Goal: Task Accomplishment & Management: Complete application form

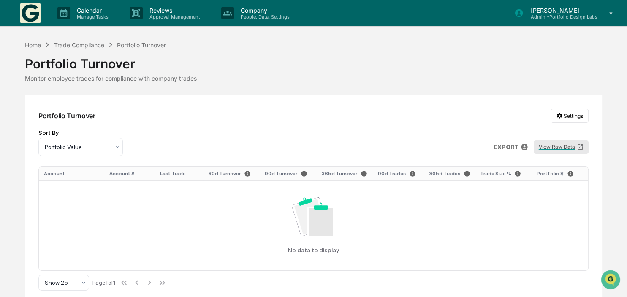
click at [549, 144] on button "View Raw Data" at bounding box center [561, 147] width 55 height 14
click at [40, 45] on div "Home" at bounding box center [33, 44] width 16 height 7
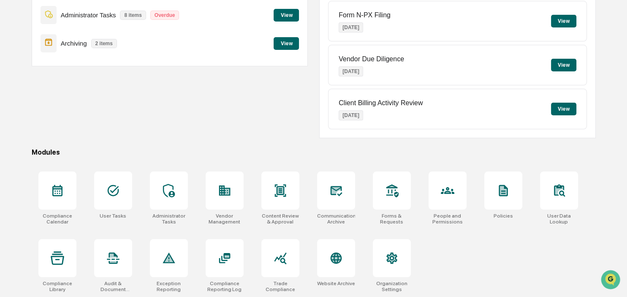
scroll to position [112, 0]
click at [112, 262] on icon at bounding box center [113, 257] width 12 height 11
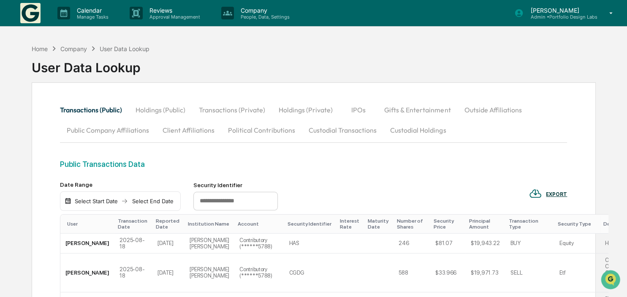
click at [92, 198] on div "Select Start Date" at bounding box center [96, 201] width 46 height 7
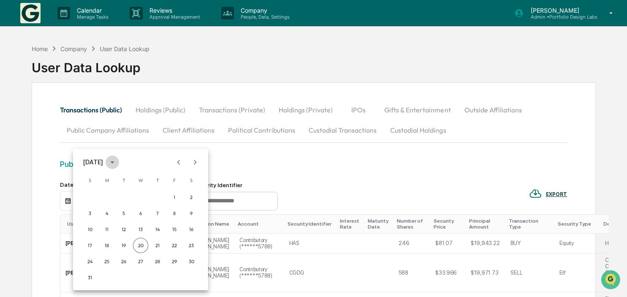
click at [117, 164] on icon "calendar view is open, switch to year view" at bounding box center [112, 162] width 9 height 9
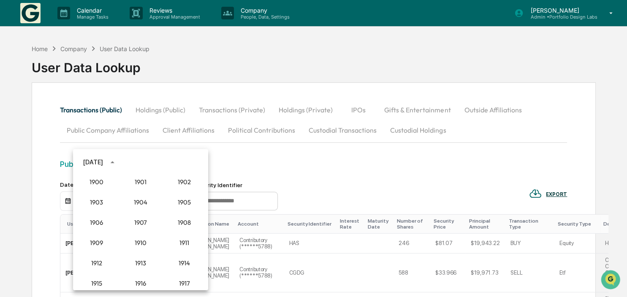
scroll to position [782, 0]
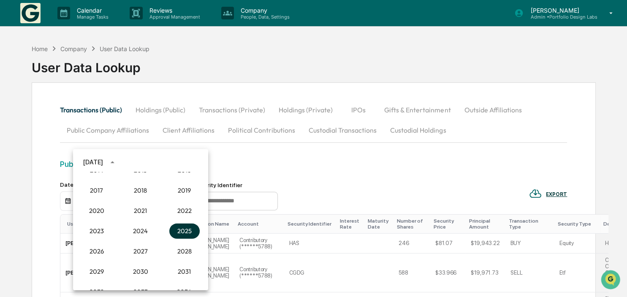
click at [188, 230] on button "2025" at bounding box center [184, 230] width 30 height 15
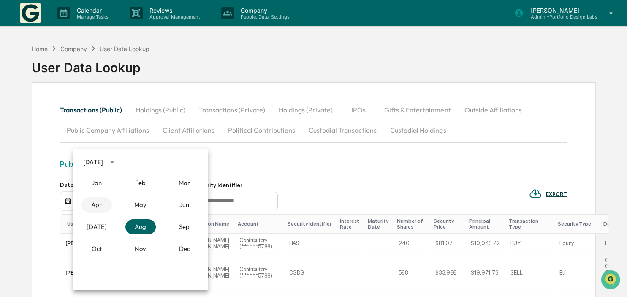
click at [92, 207] on button "Apr" at bounding box center [97, 204] width 30 height 15
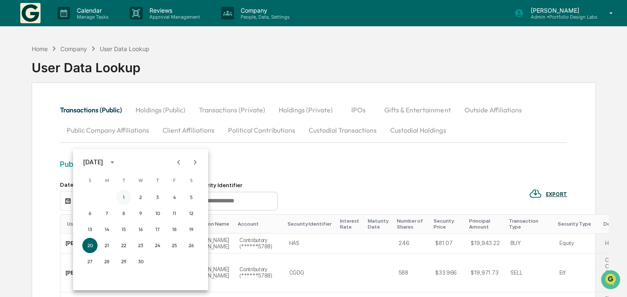
click at [122, 199] on button "1" at bounding box center [123, 197] width 15 height 15
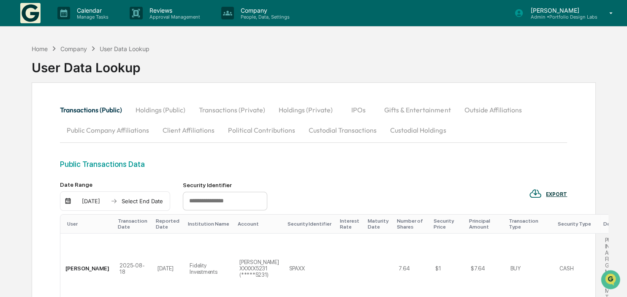
click at [122, 199] on div "Select End Date" at bounding box center [142, 201] width 46 height 7
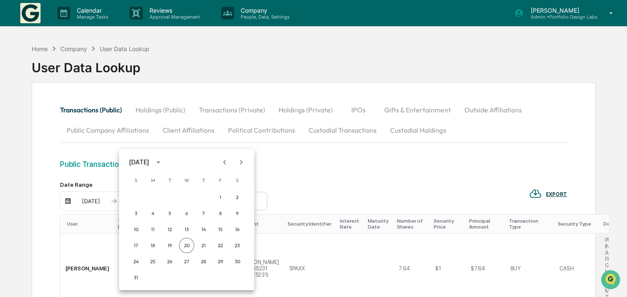
click at [163, 162] on icon "calendar view is open, switch to year view" at bounding box center [158, 162] width 9 height 9
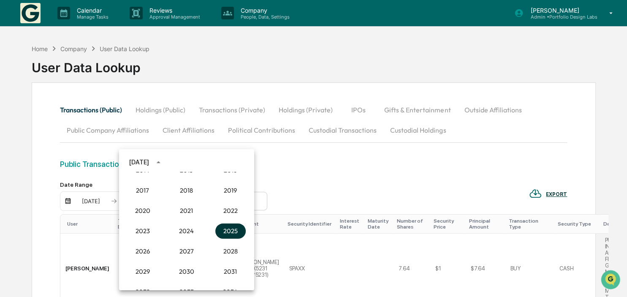
click at [229, 230] on button "2025" at bounding box center [230, 230] width 30 height 15
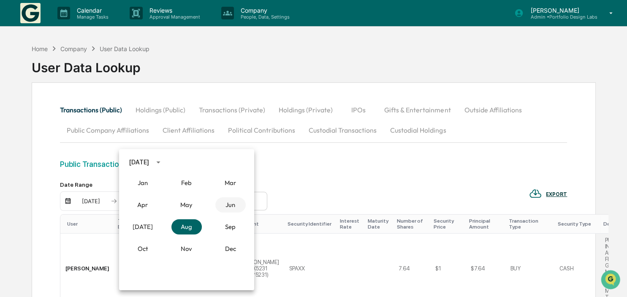
click at [228, 205] on button "Jun" at bounding box center [230, 204] width 30 height 15
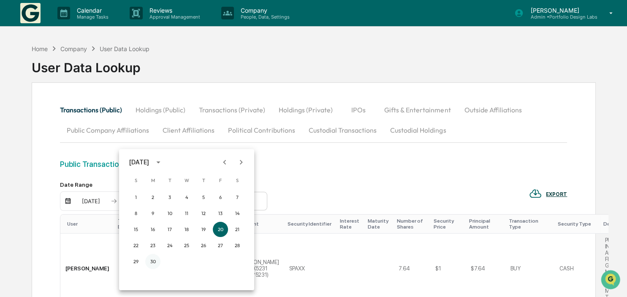
click at [152, 259] on button "30" at bounding box center [152, 261] width 15 height 15
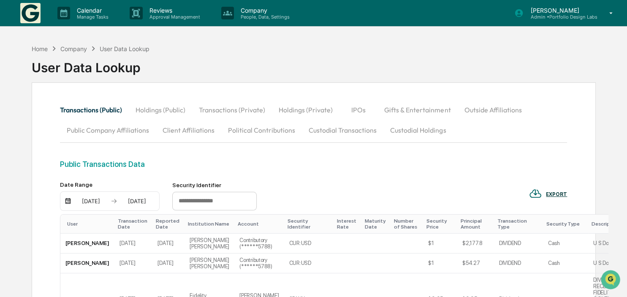
click at [553, 192] on div "EXPORT" at bounding box center [556, 194] width 21 height 6
click at [571, 216] on p "csv (excel)" at bounding box center [566, 216] width 30 height 9
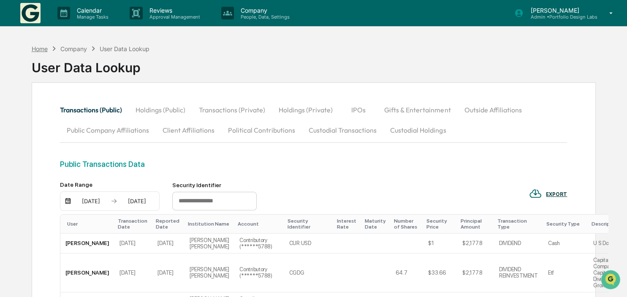
click at [34, 46] on div "Home" at bounding box center [40, 48] width 16 height 7
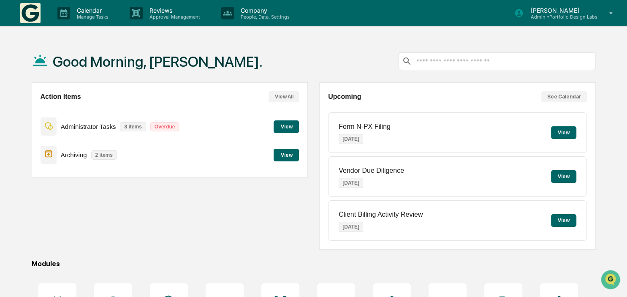
click at [285, 126] on button "View" at bounding box center [286, 126] width 25 height 13
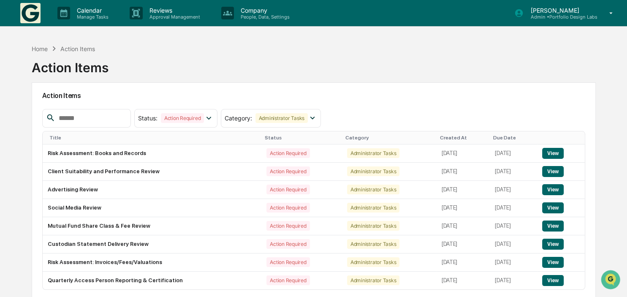
scroll to position [40, 0]
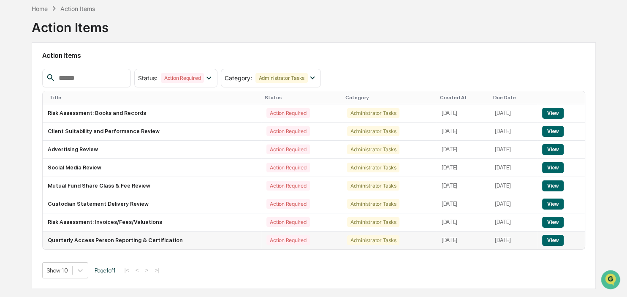
click at [549, 244] on button "View" at bounding box center [553, 240] width 22 height 11
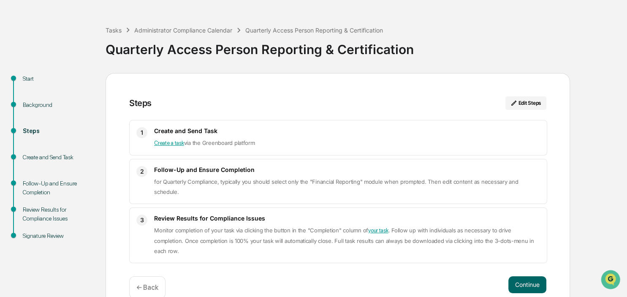
scroll to position [43, 0]
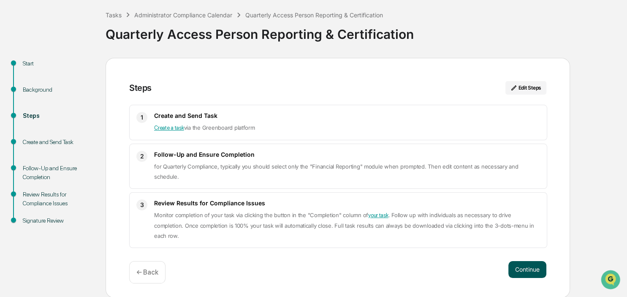
click at [525, 264] on button "Continue" at bounding box center [527, 269] width 38 height 17
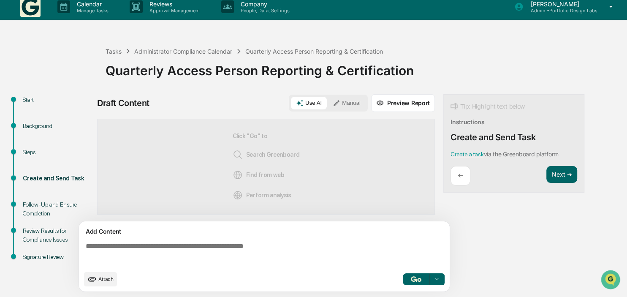
scroll to position [7, 0]
click at [261, 249] on textarea at bounding box center [265, 254] width 367 height 30
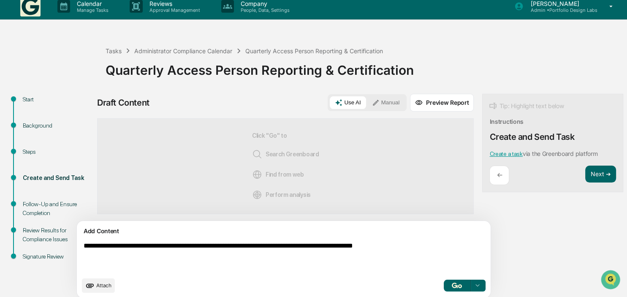
type textarea "**********"
click at [367, 101] on button "Manual" at bounding box center [386, 102] width 38 height 13
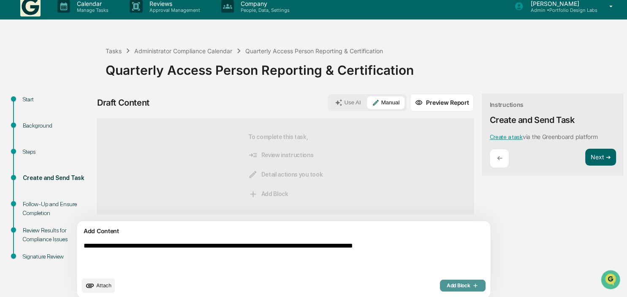
click at [440, 282] on button "Add Block" at bounding box center [463, 286] width 46 height 12
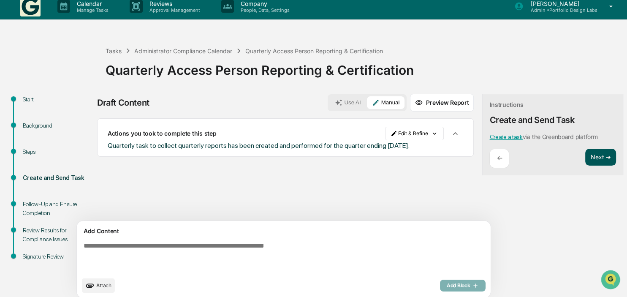
click at [585, 155] on button "Next ➔" at bounding box center [600, 157] width 31 height 17
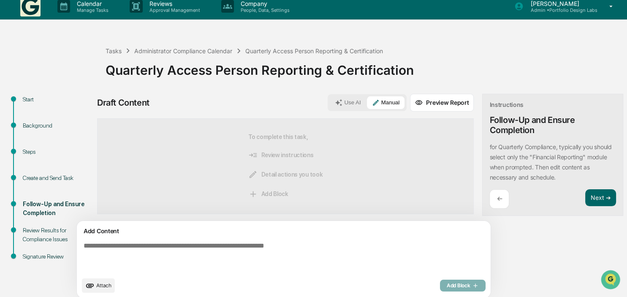
click at [145, 250] on textarea at bounding box center [263, 257] width 367 height 37
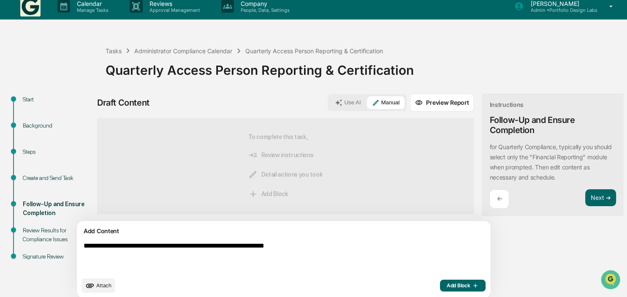
type textarea "**********"
click at [440, 281] on button "Add Block" at bounding box center [463, 286] width 46 height 12
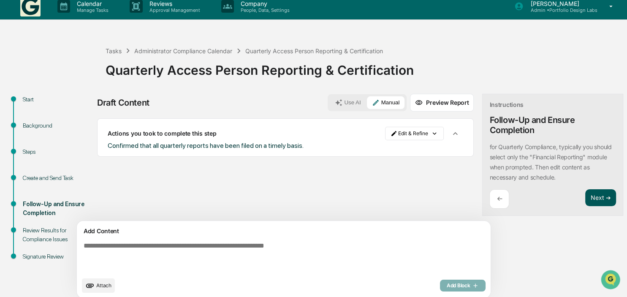
click at [585, 201] on button "Next ➔" at bounding box center [600, 197] width 31 height 17
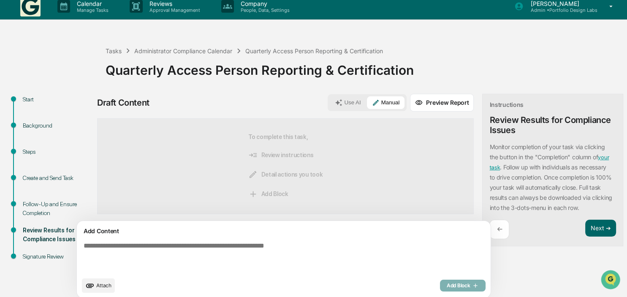
click at [181, 248] on textarea at bounding box center [263, 257] width 367 height 37
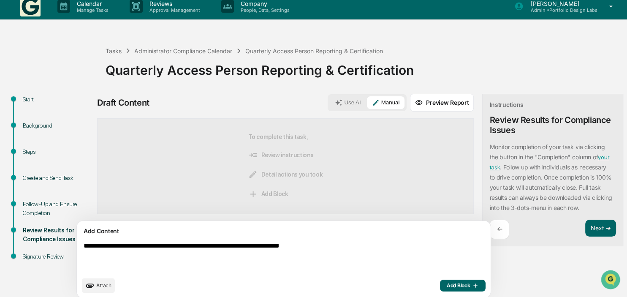
type textarea "**********"
click at [447, 284] on span "Add Block" at bounding box center [463, 285] width 32 height 7
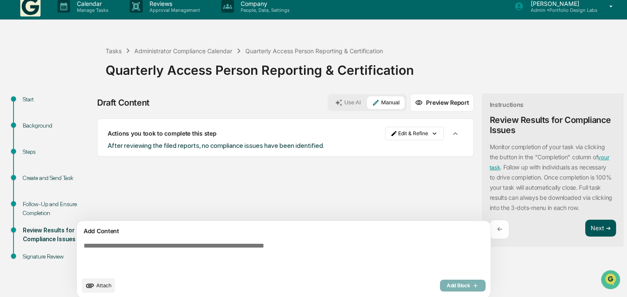
click at [585, 231] on button "Next ➔" at bounding box center [600, 228] width 31 height 17
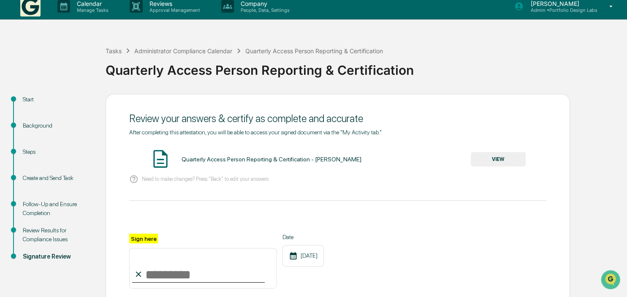
click at [484, 157] on button "VIEW" at bounding box center [498, 159] width 55 height 14
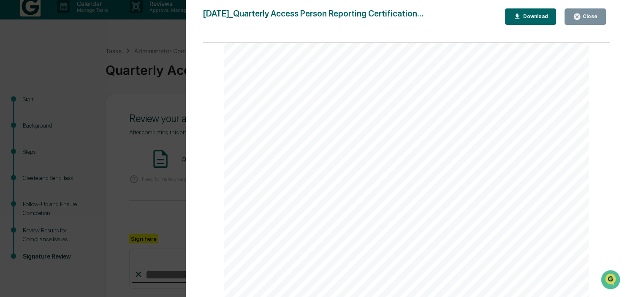
scroll to position [274, 0]
click at [597, 19] on div "Close" at bounding box center [589, 17] width 16 height 6
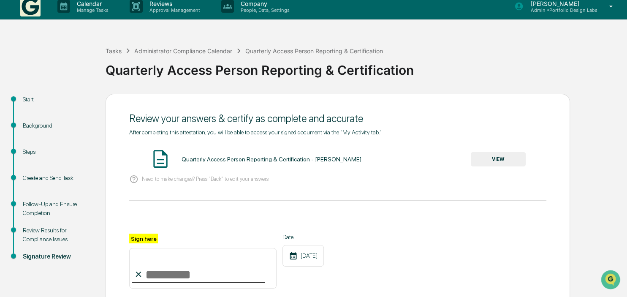
click at [174, 269] on input "Sign here" at bounding box center [202, 268] width 147 height 41
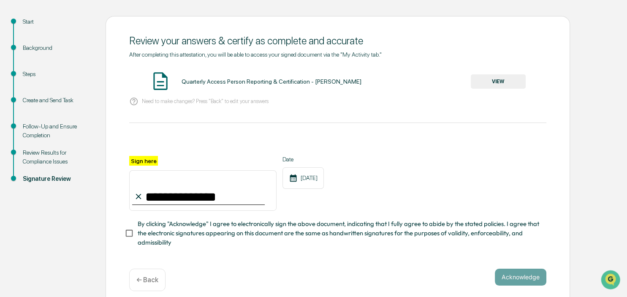
scroll to position [95, 0]
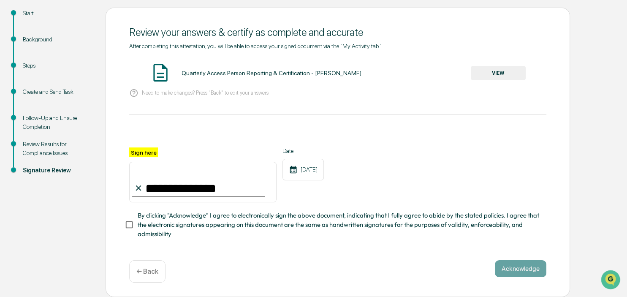
type input "**********"
click at [516, 268] on button "Acknowledge" at bounding box center [521, 268] width 52 height 17
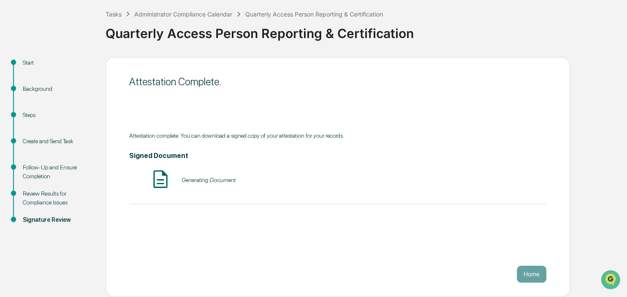
scroll to position [43, 0]
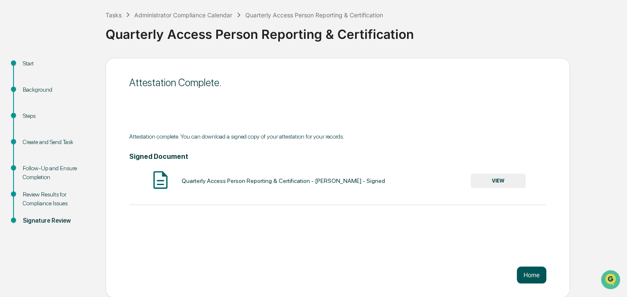
click at [527, 275] on button "Home" at bounding box center [532, 274] width 30 height 17
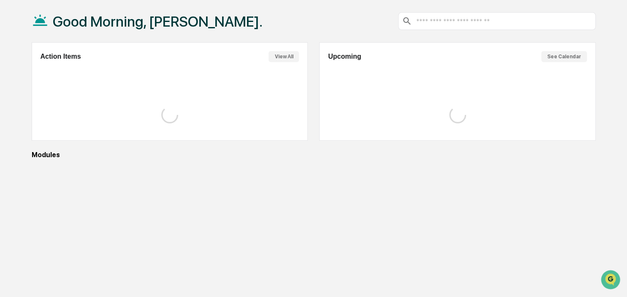
scroll to position [40, 0]
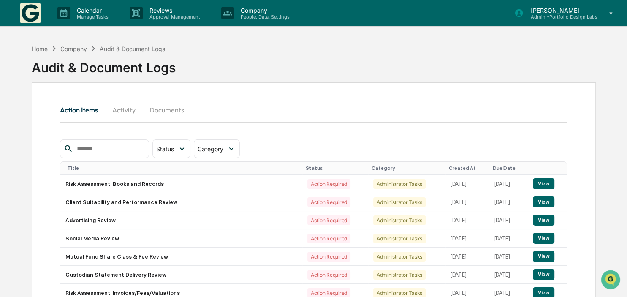
click at [130, 112] on button "Activity" at bounding box center [124, 110] width 38 height 20
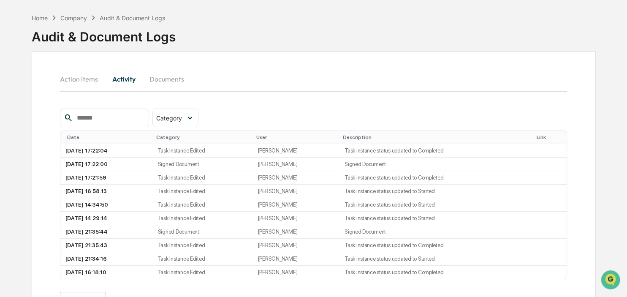
scroll to position [44, 0]
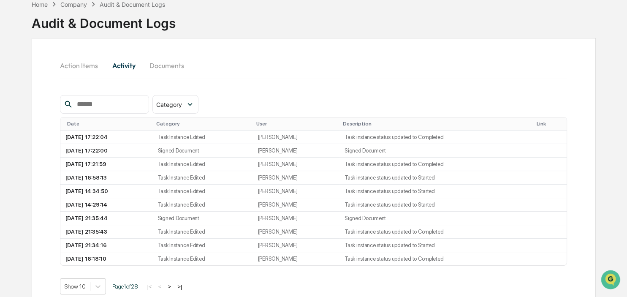
click at [174, 60] on button "Documents" at bounding box center [167, 65] width 48 height 20
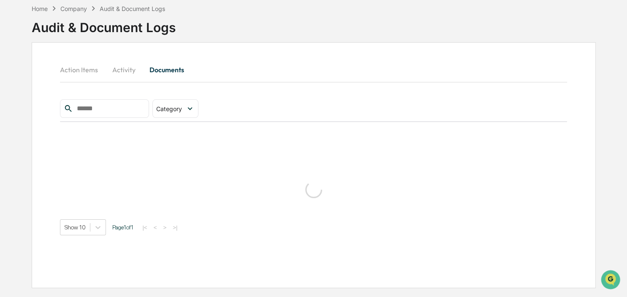
scroll to position [40, 0]
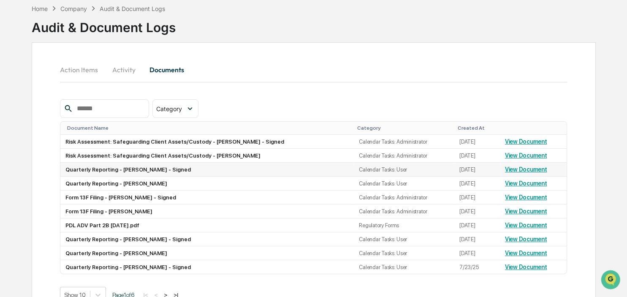
click at [526, 170] on link "View Document" at bounding box center [526, 169] width 42 height 7
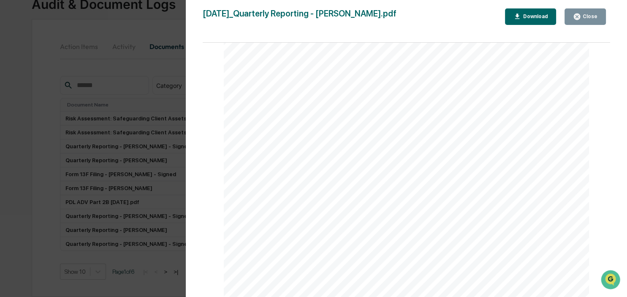
scroll to position [2175, 0]
click at [584, 14] on div "Close" at bounding box center [585, 17] width 24 height 8
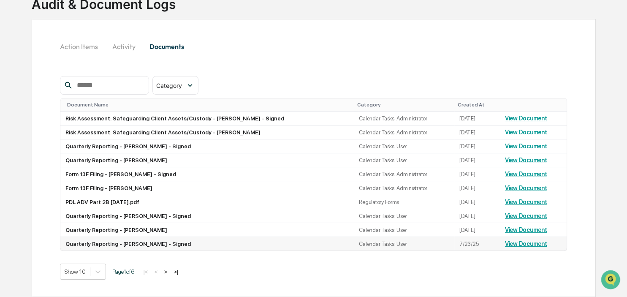
click at [534, 242] on link "View Document" at bounding box center [526, 243] width 42 height 7
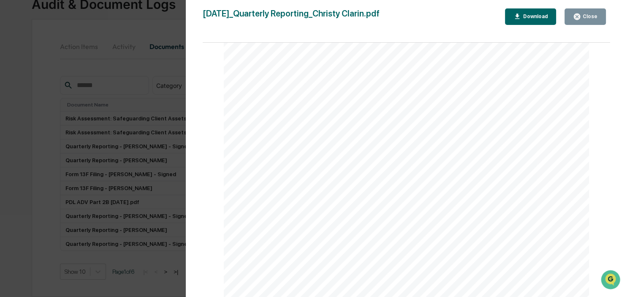
scroll to position [3698, 0]
click at [583, 16] on div "Close" at bounding box center [589, 17] width 16 height 6
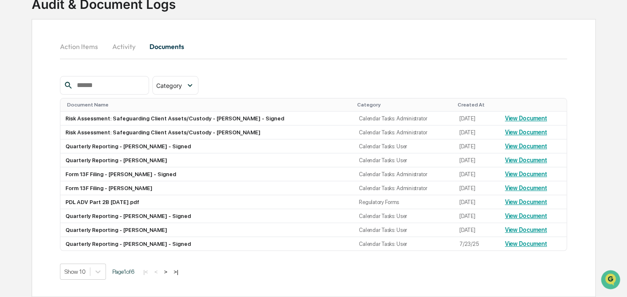
click at [167, 270] on button ">" at bounding box center [165, 271] width 8 height 7
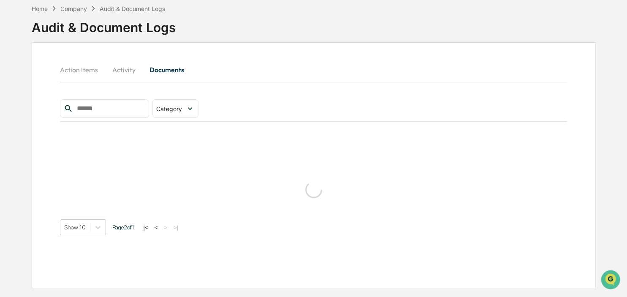
scroll to position [40, 0]
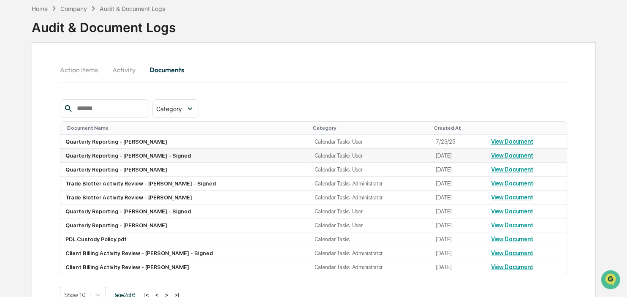
click at [225, 157] on td "Quarterly Reporting - [PERSON_NAME] - Signed" at bounding box center [184, 156] width 249 height 14
click at [520, 155] on link "View Document" at bounding box center [512, 155] width 42 height 7
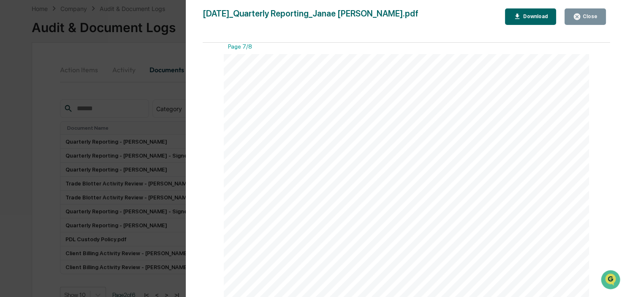
scroll to position [3357, 0]
click at [587, 14] on div "Close" at bounding box center [589, 17] width 16 height 6
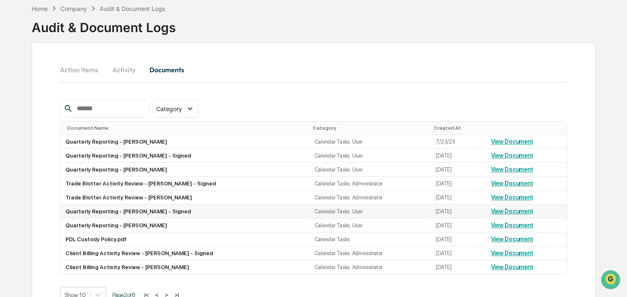
click at [506, 211] on link "View Document" at bounding box center [512, 211] width 42 height 7
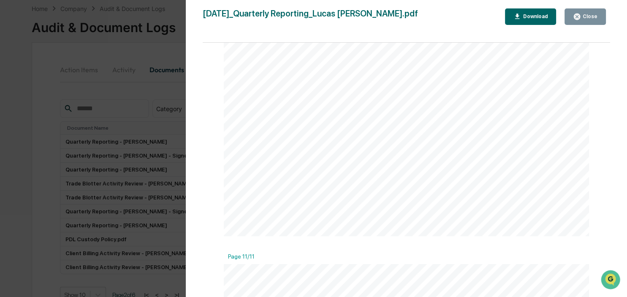
scroll to position [5352, 0]
click at [584, 19] on div "Close" at bounding box center [589, 17] width 16 height 6
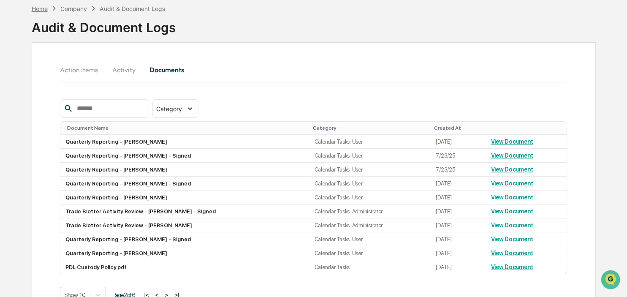
click at [41, 6] on div "Home" at bounding box center [40, 8] width 16 height 7
